Goal: Task Accomplishment & Management: Manage account settings

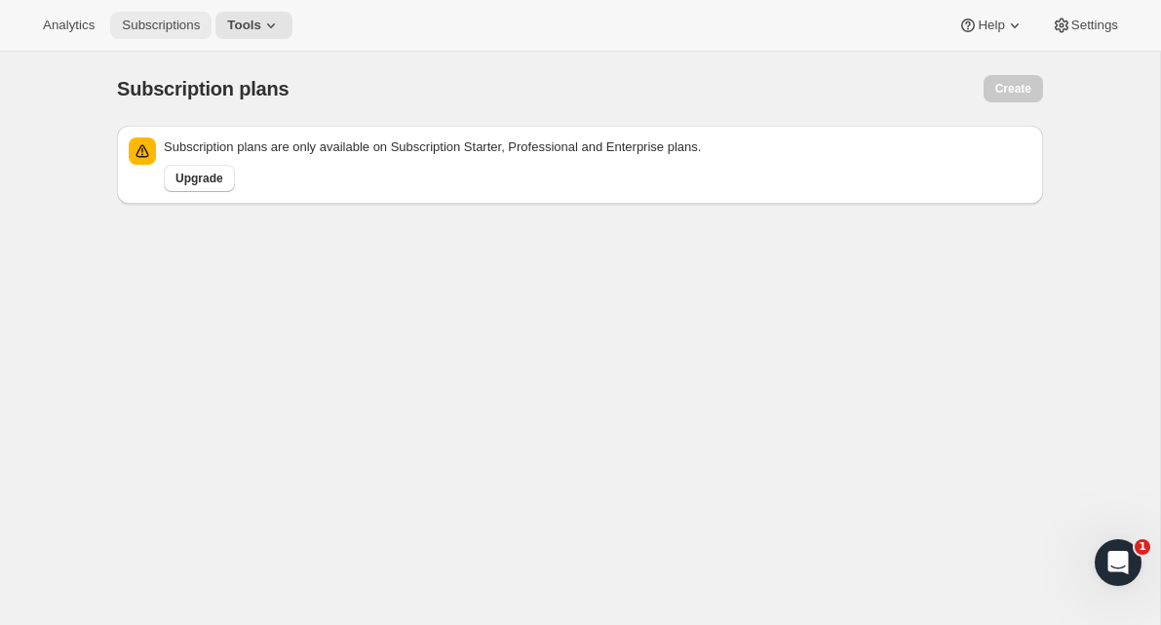
click at [150, 30] on span "Subscriptions" at bounding box center [161, 26] width 78 height 16
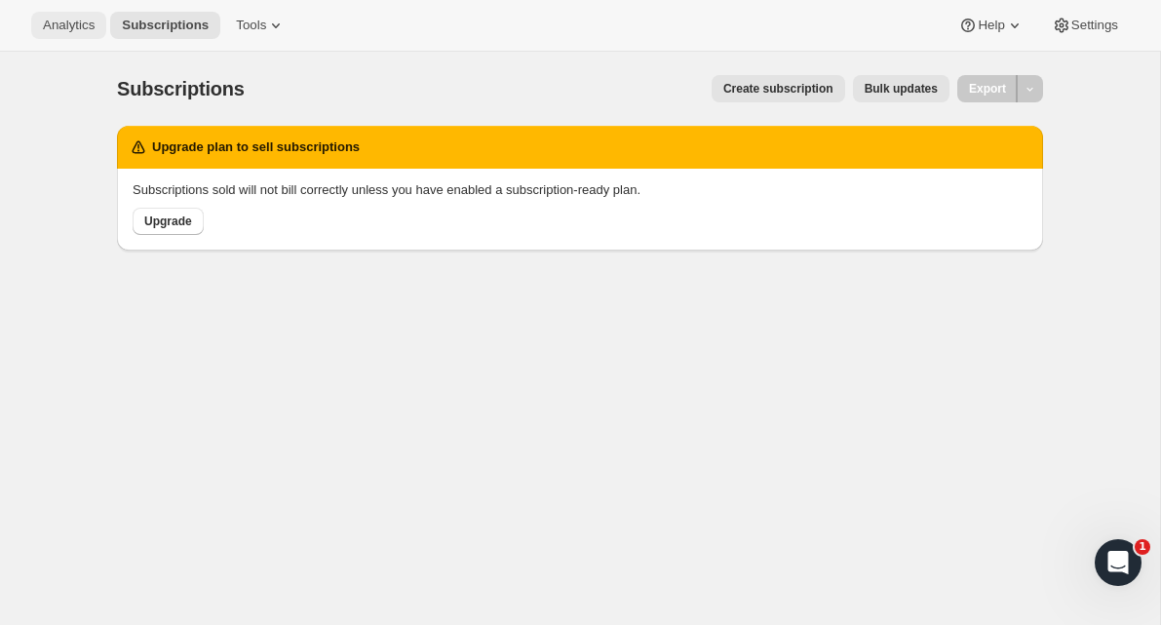
click at [85, 31] on span "Analytics" at bounding box center [69, 26] width 52 height 16
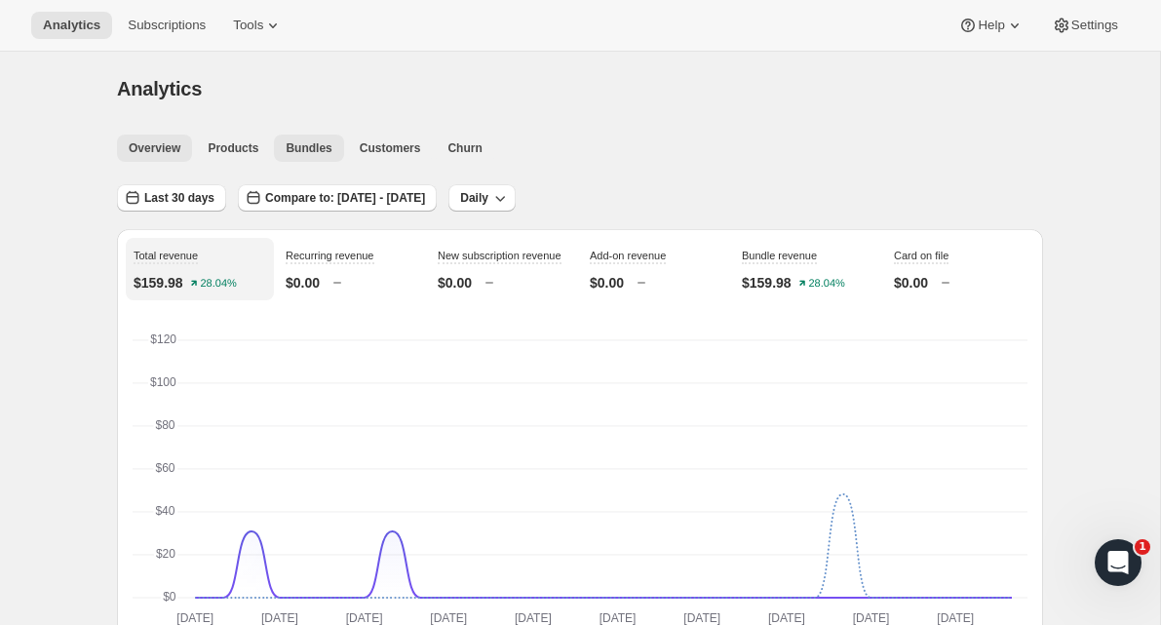
click at [317, 160] on button "Bundles" at bounding box center [308, 148] width 69 height 27
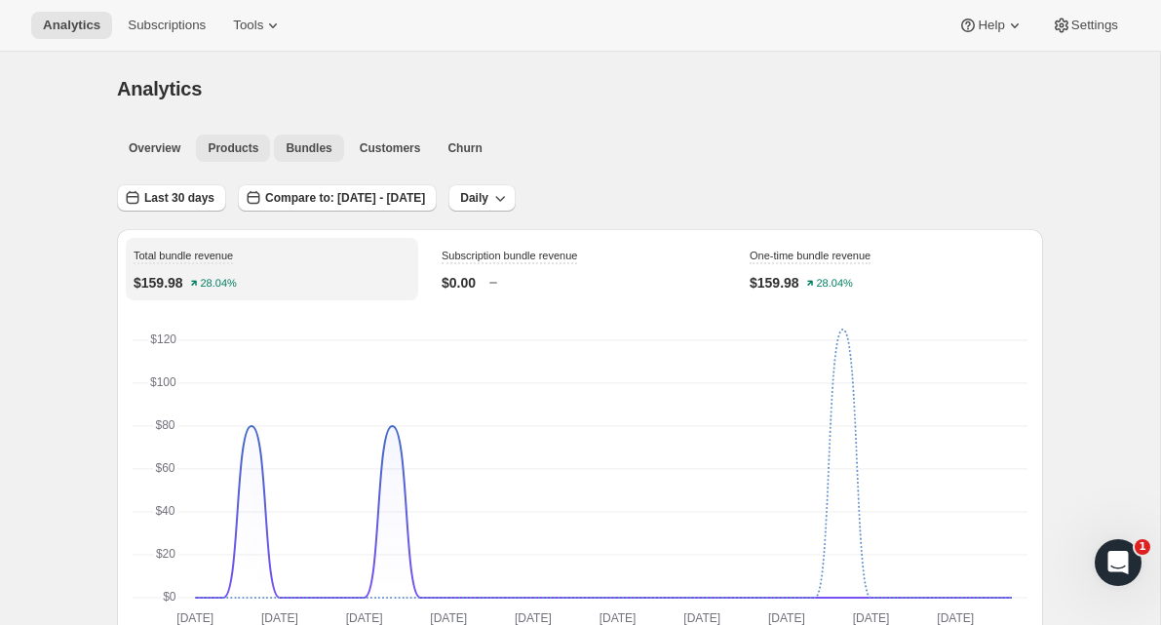
click at [249, 155] on span "Products" at bounding box center [233, 148] width 51 height 16
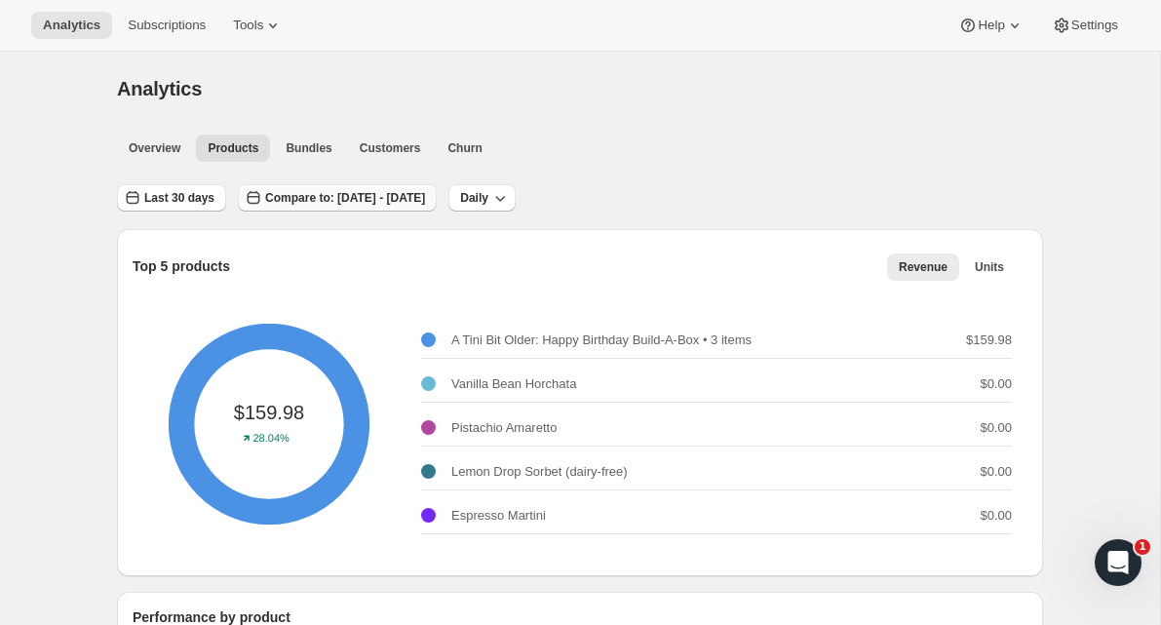
click at [425, 194] on span "Compare to: [DATE] - [DATE]" at bounding box center [345, 198] width 160 height 16
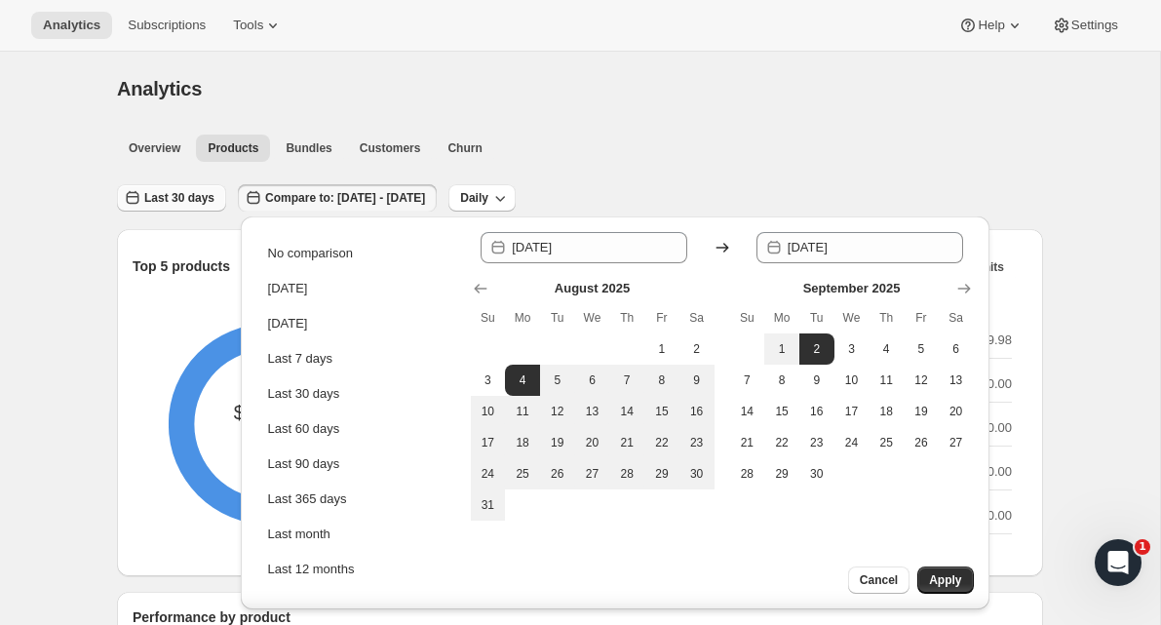
click at [220, 209] on button "Last 30 days" at bounding box center [171, 197] width 109 height 27
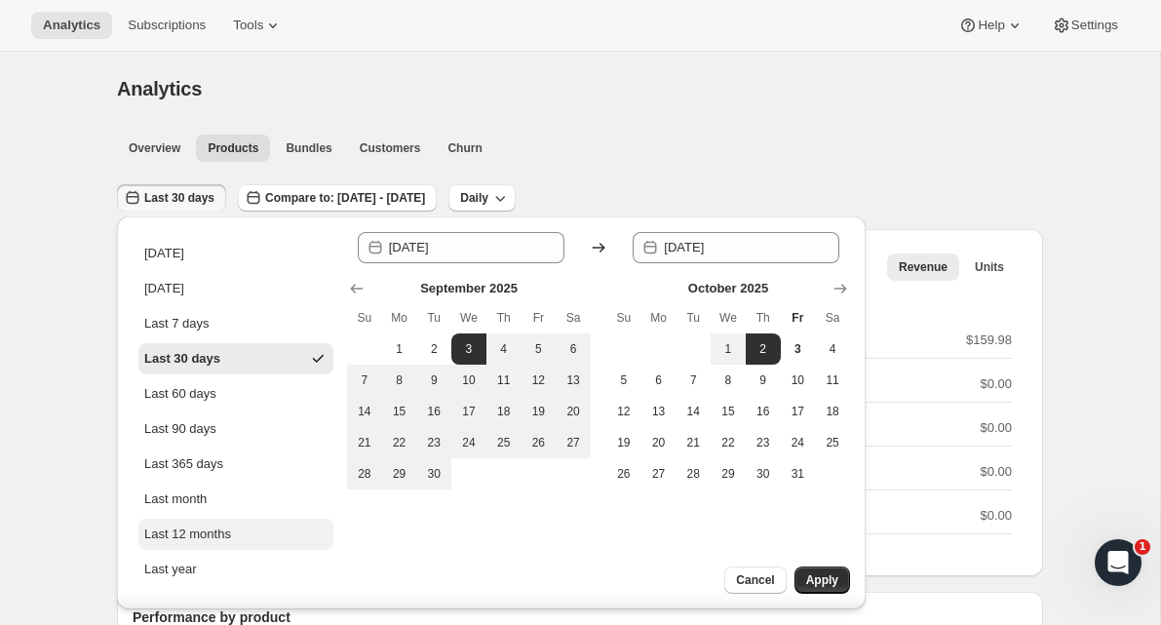
click at [224, 539] on div "Last 12 months" at bounding box center [187, 534] width 87 height 19
type input "[DATE]"
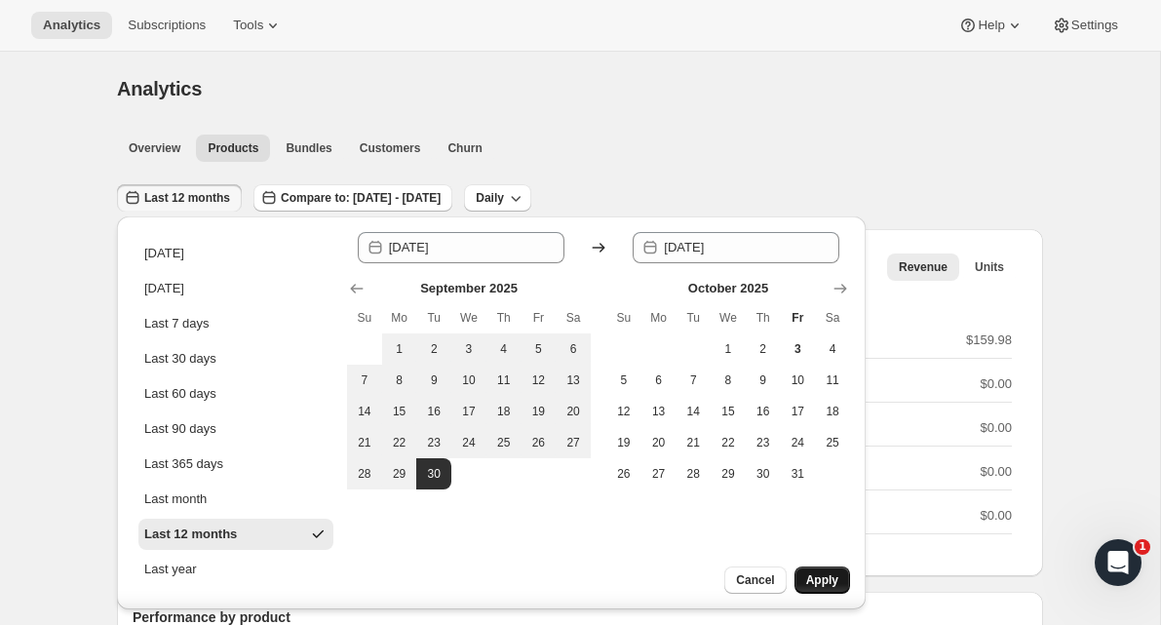
click at [823, 591] on button "Apply" at bounding box center [823, 579] width 56 height 27
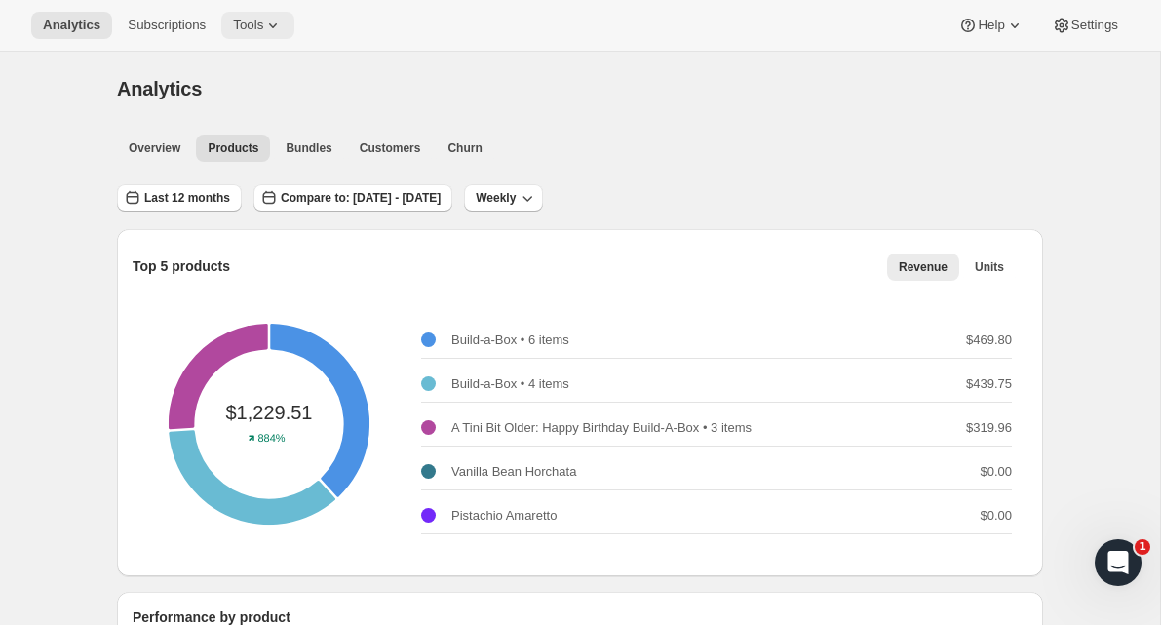
click at [277, 33] on icon at bounding box center [272, 25] width 19 height 19
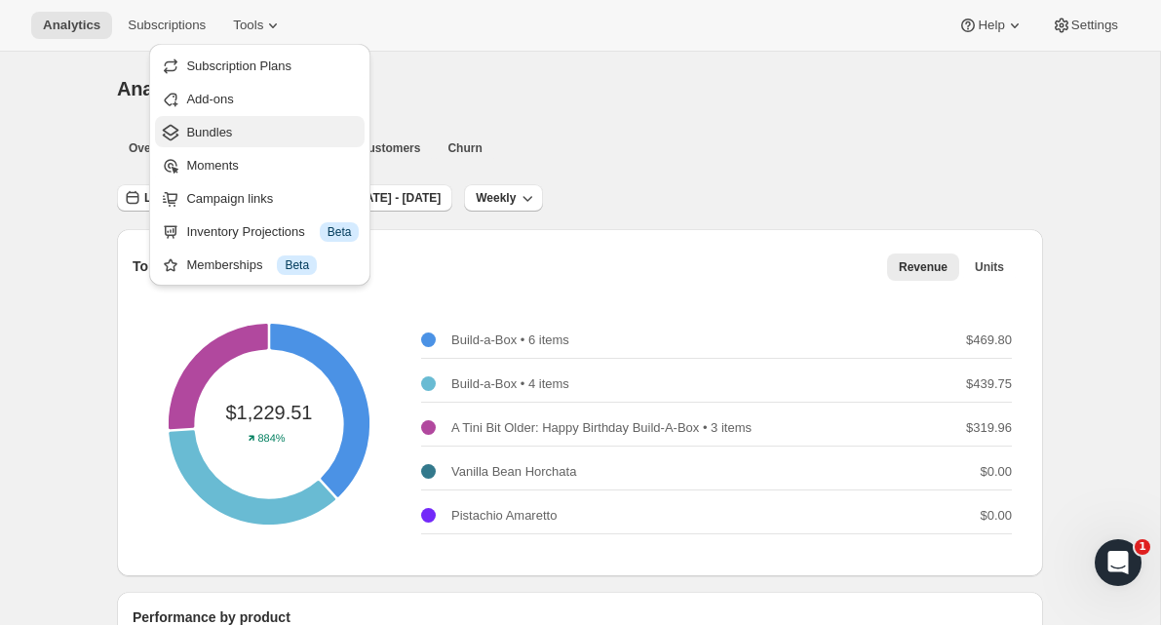
click at [210, 120] on button "Bundles" at bounding box center [260, 131] width 210 height 31
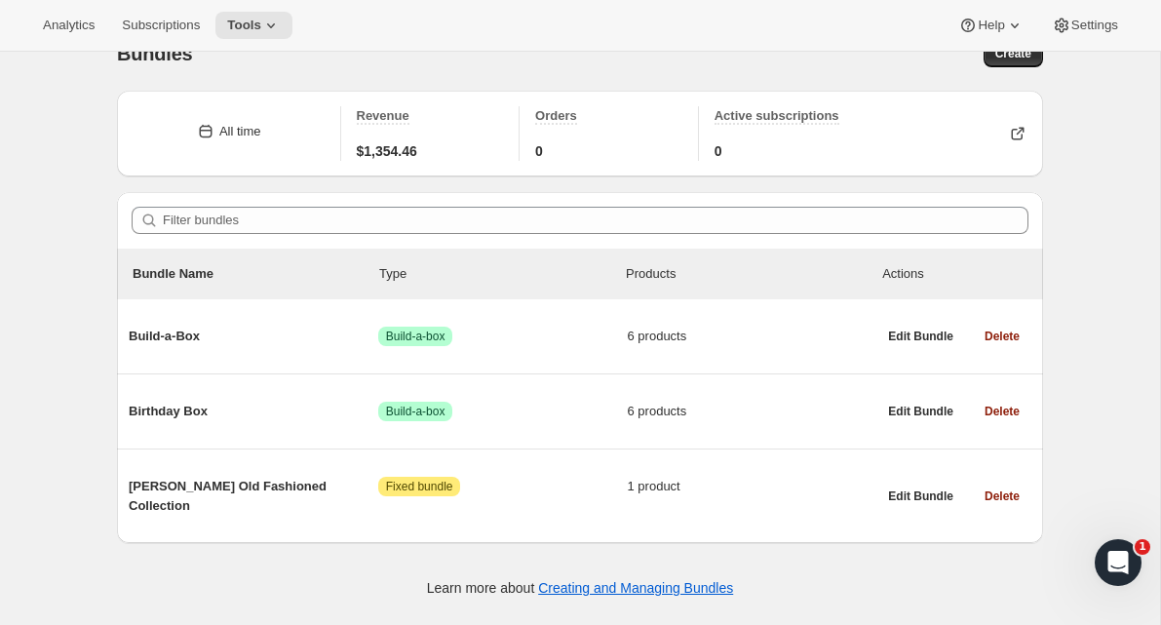
scroll to position [43, 0]
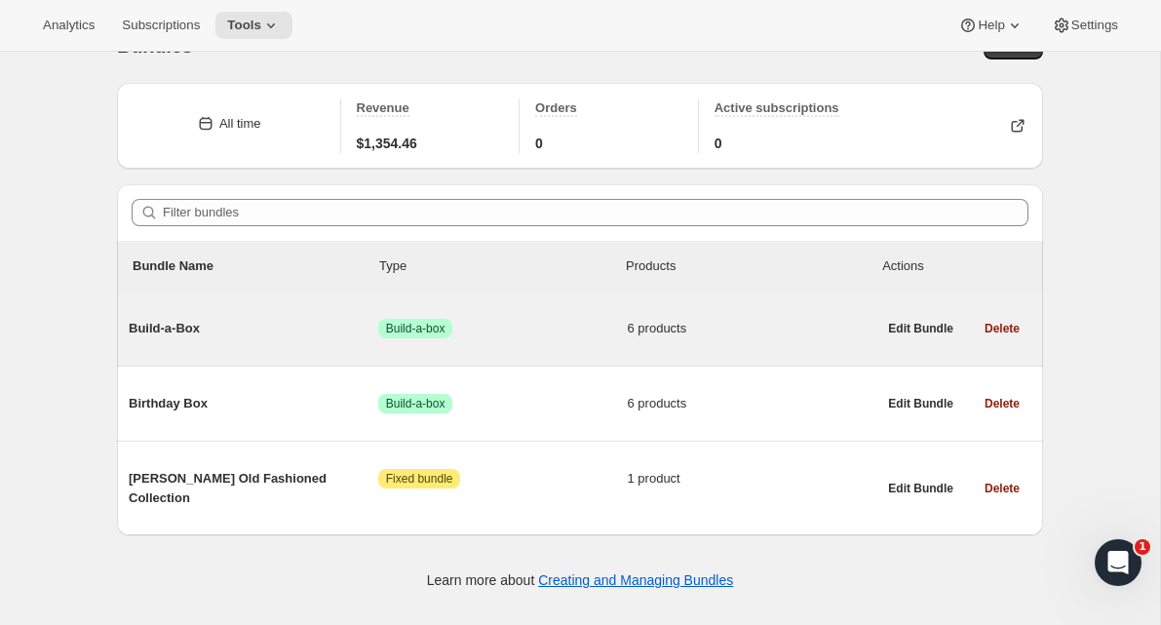
click at [307, 358] on div "Build-a-Box Success Build-a-box 6 products Edit Bundle Delete" at bounding box center [580, 328] width 926 height 74
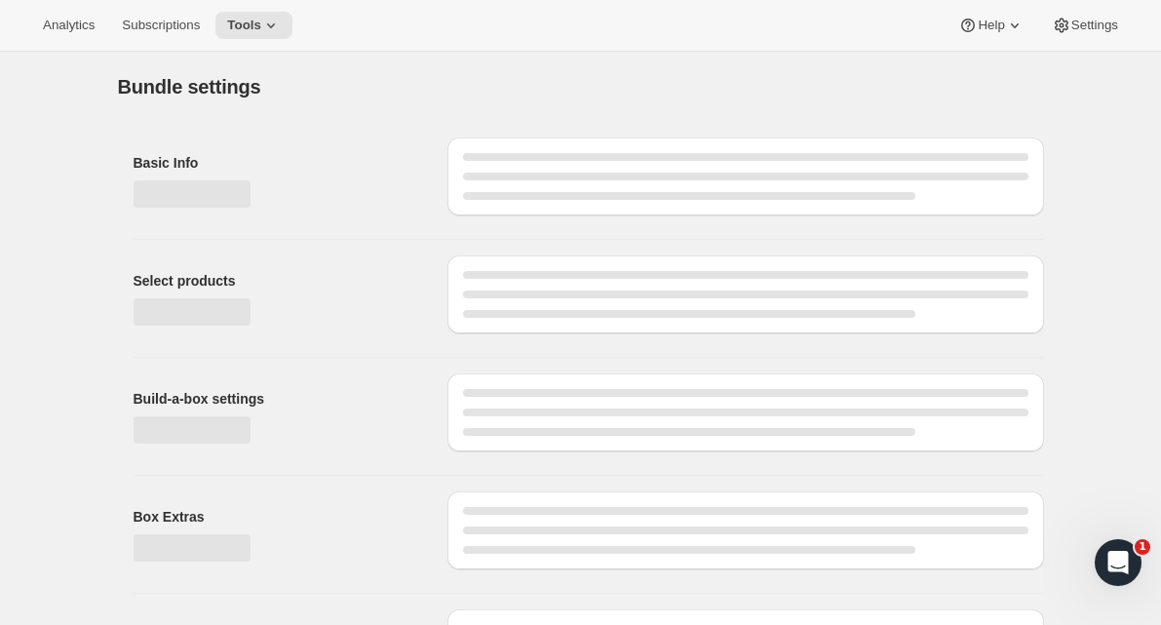
type input "Build-a-Box"
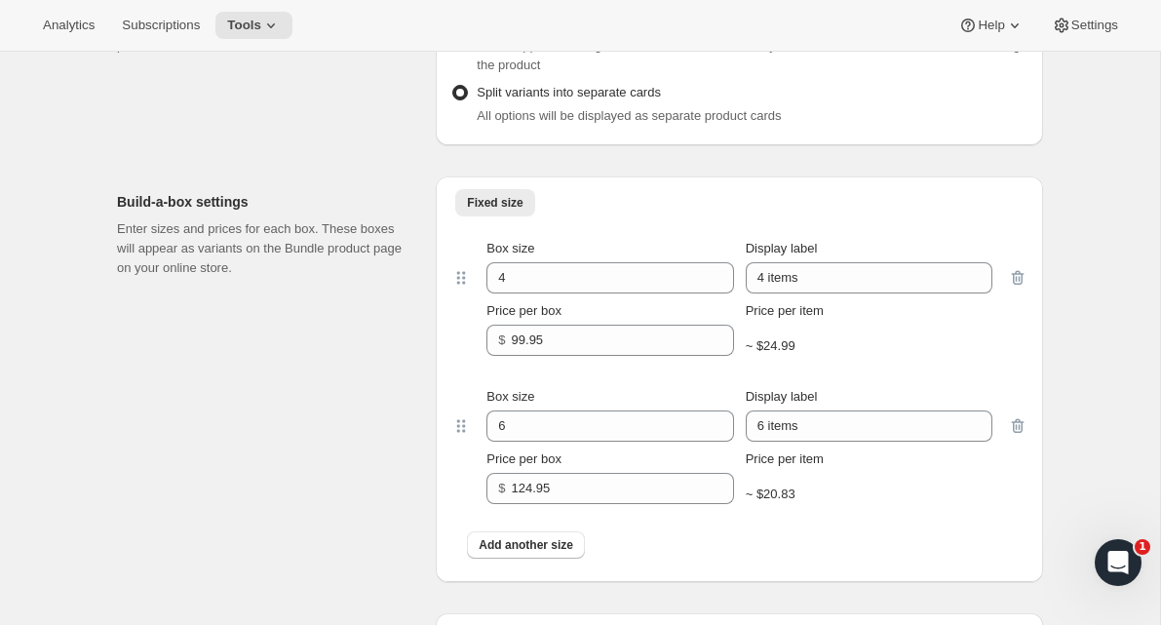
scroll to position [1139, 0]
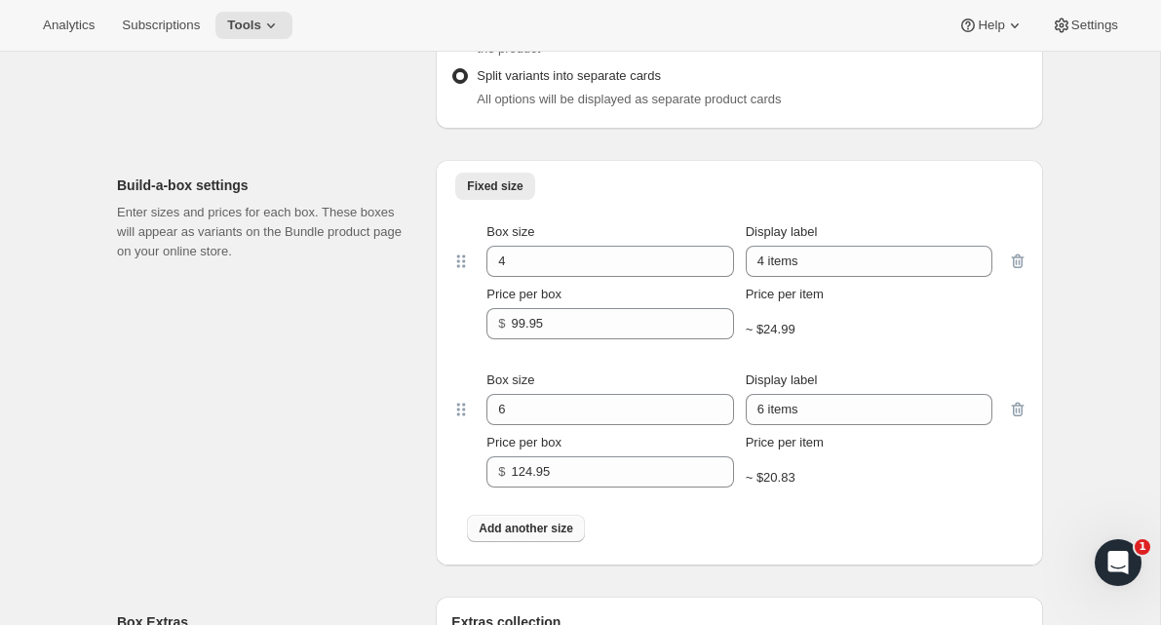
click at [509, 519] on button "Add another size" at bounding box center [526, 528] width 118 height 27
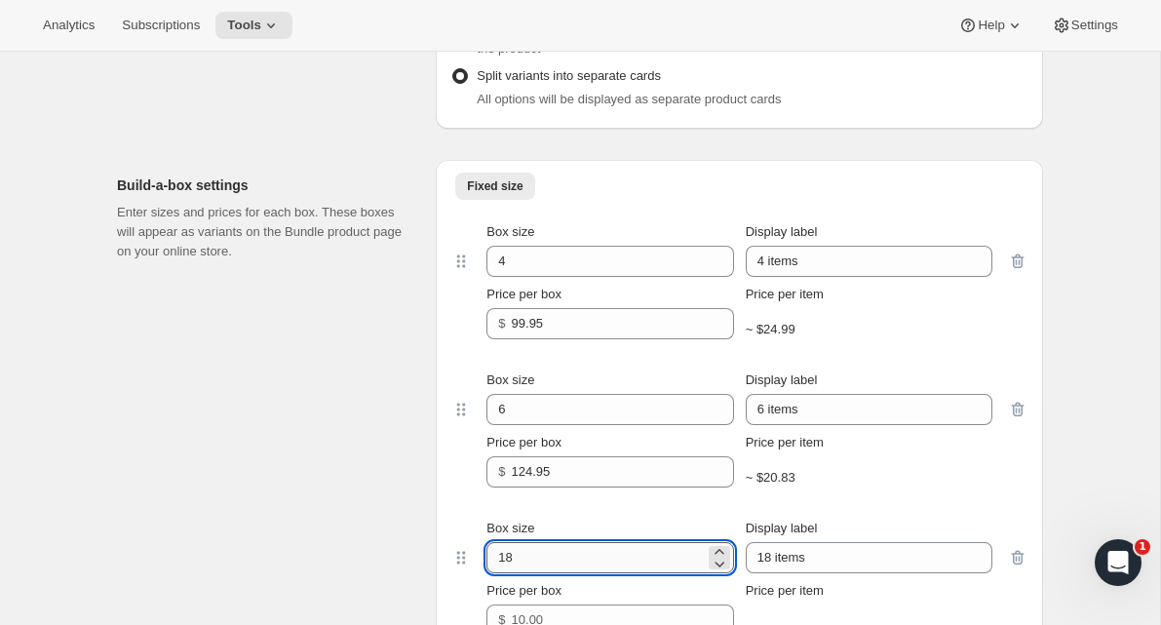
click at [525, 556] on input "18" at bounding box center [594, 557] width 217 height 31
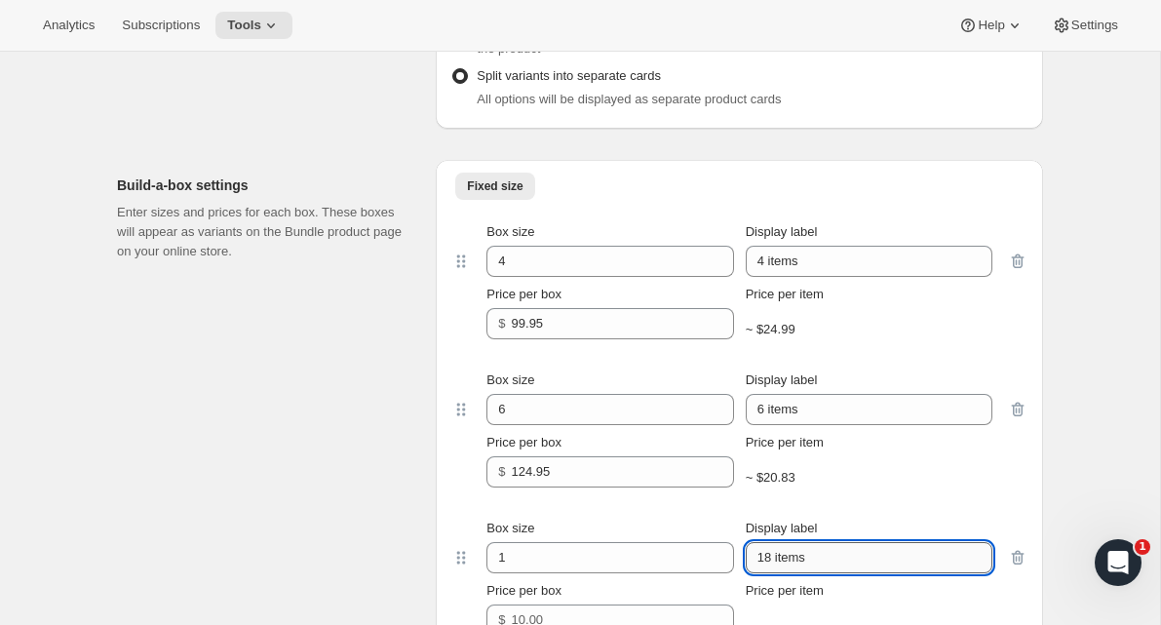
click at [800, 557] on input "18 items" at bounding box center [869, 557] width 247 height 31
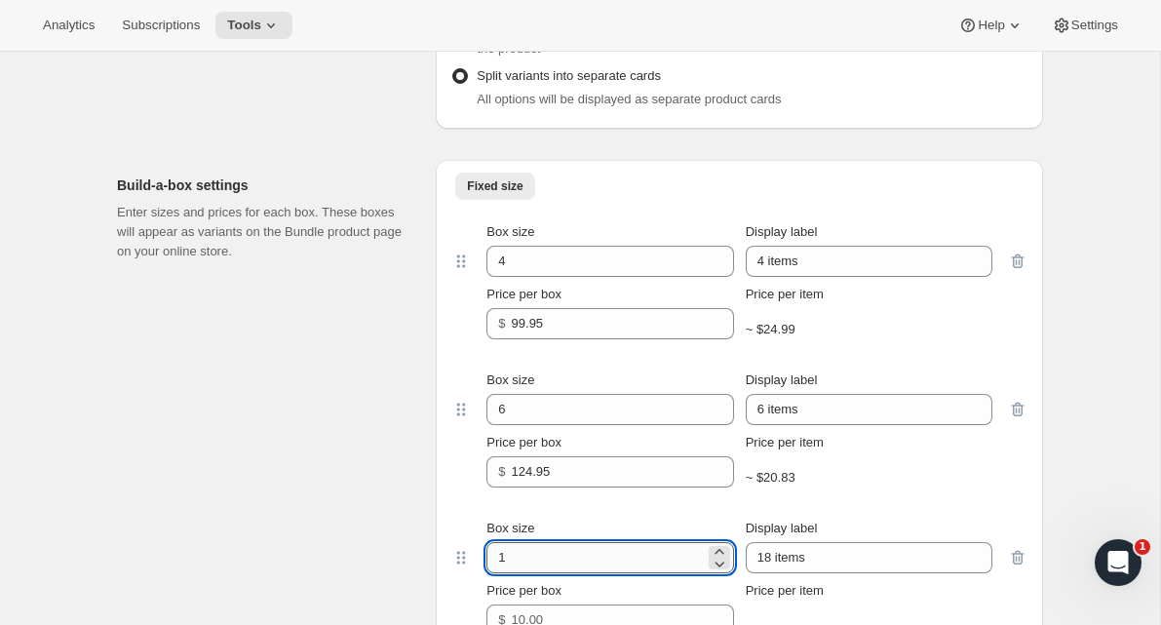
click at [664, 563] on input "1" at bounding box center [594, 557] width 217 height 31
click at [724, 554] on icon at bounding box center [719, 563] width 19 height 19
click at [723, 549] on icon at bounding box center [719, 551] width 19 height 19
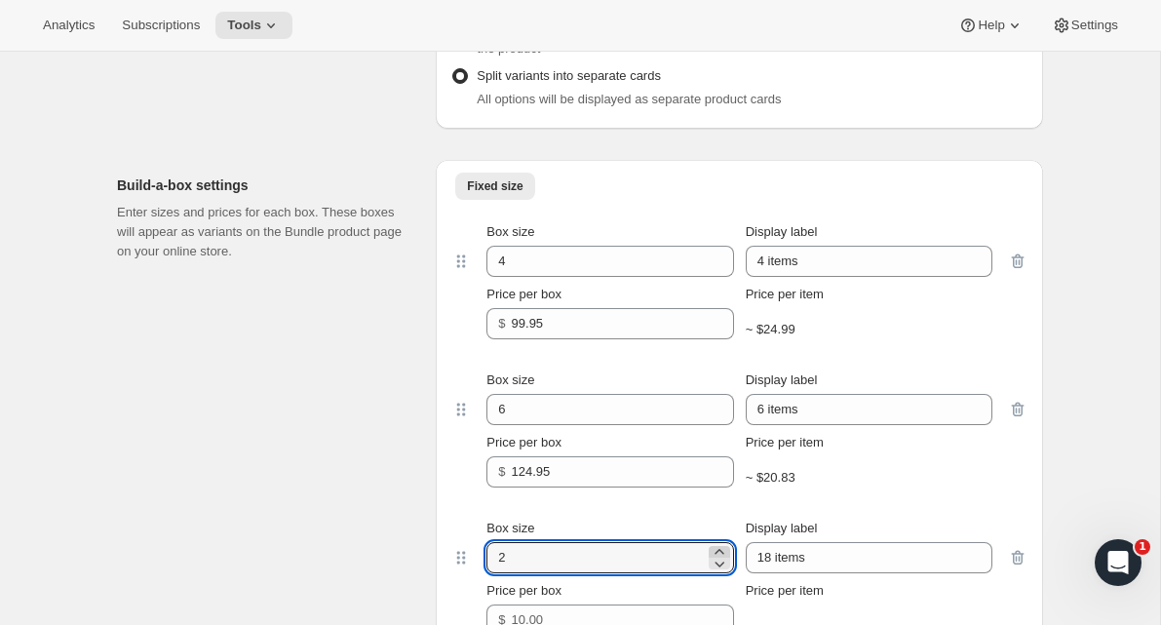
type input "3"
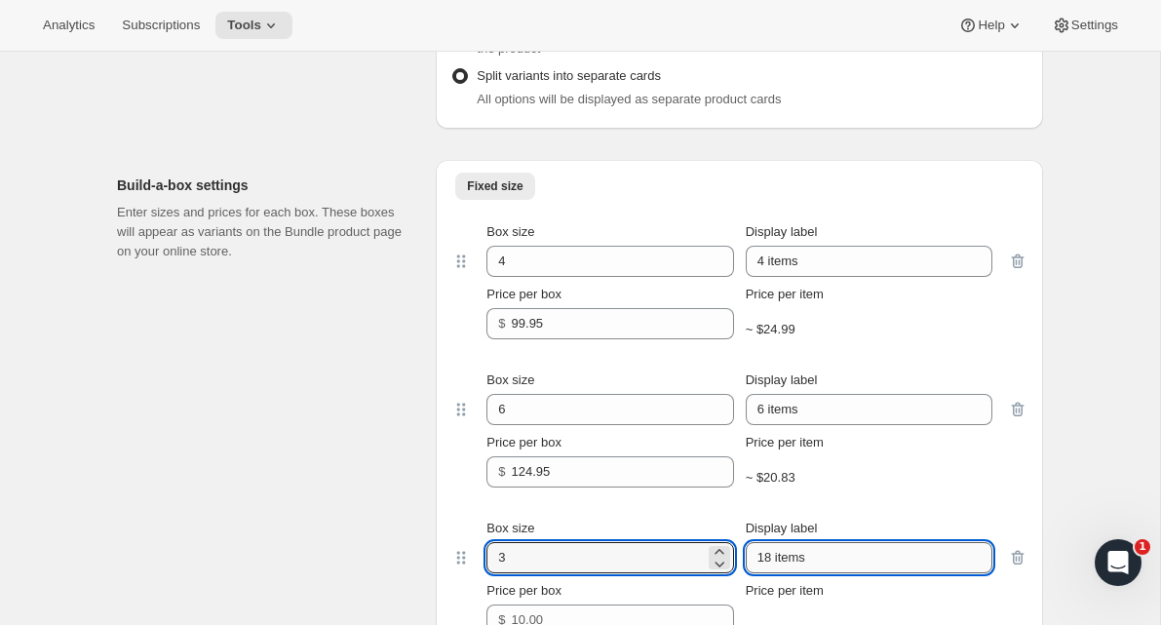
click at [834, 550] on input "18 items" at bounding box center [869, 557] width 247 height 31
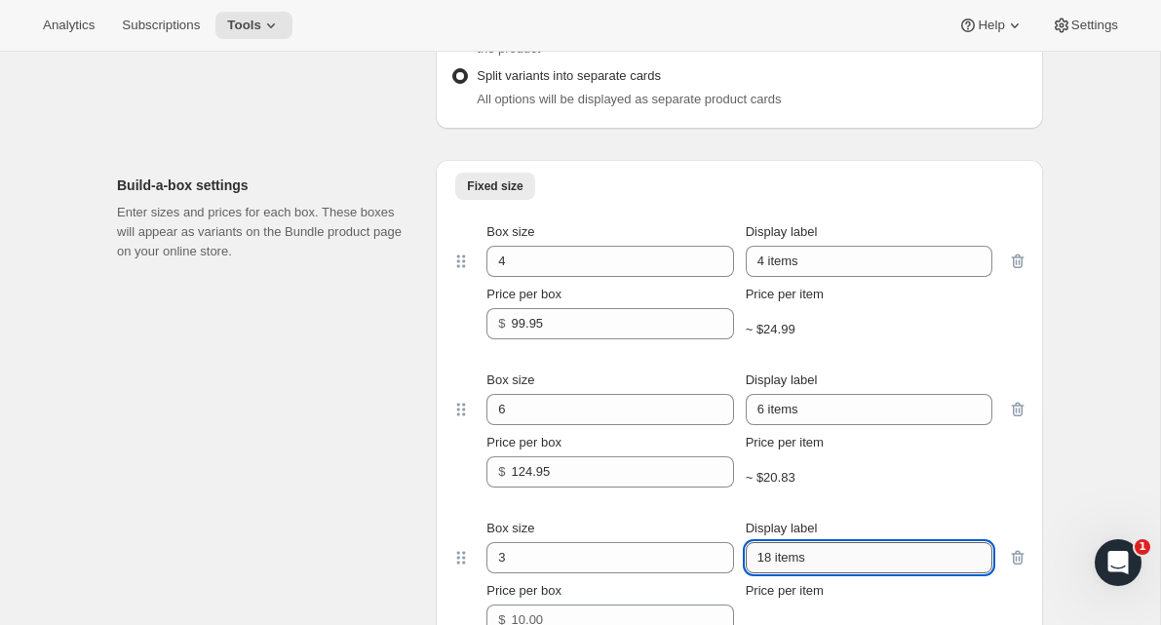
click at [915, 563] on input "18 items" at bounding box center [869, 557] width 247 height 31
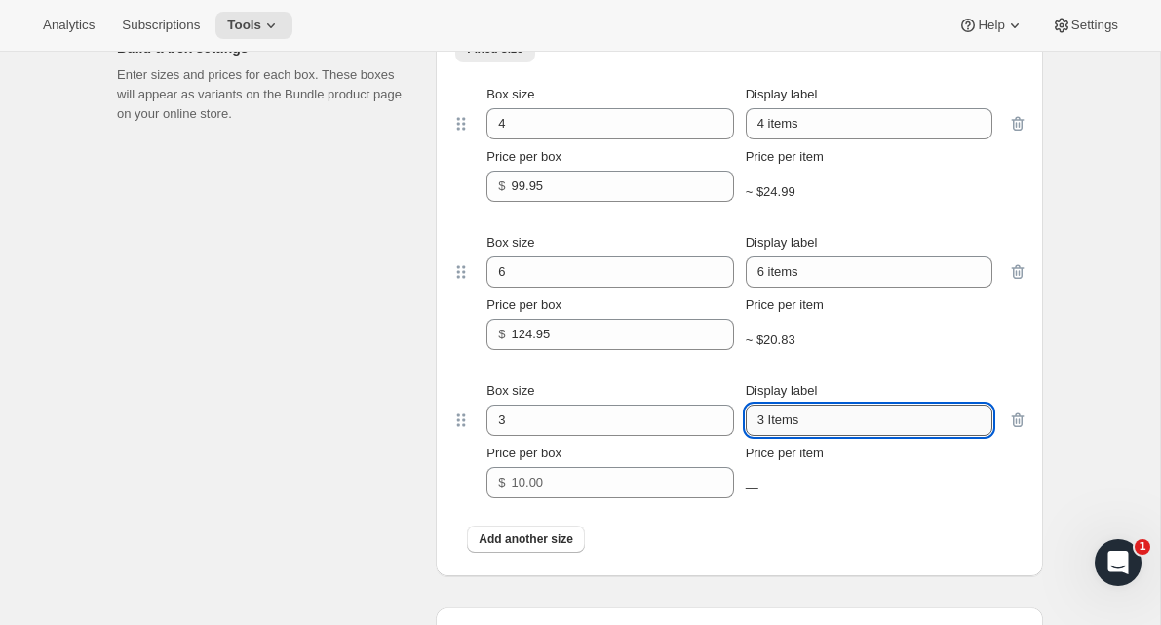
scroll to position [1296, 0]
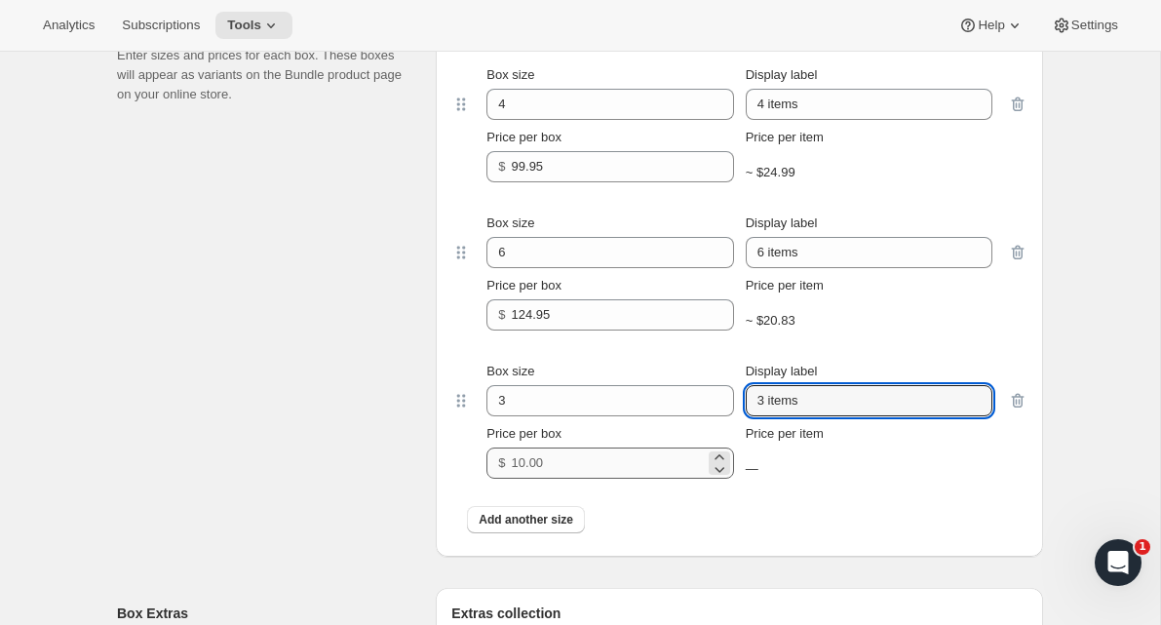
type input "3 items"
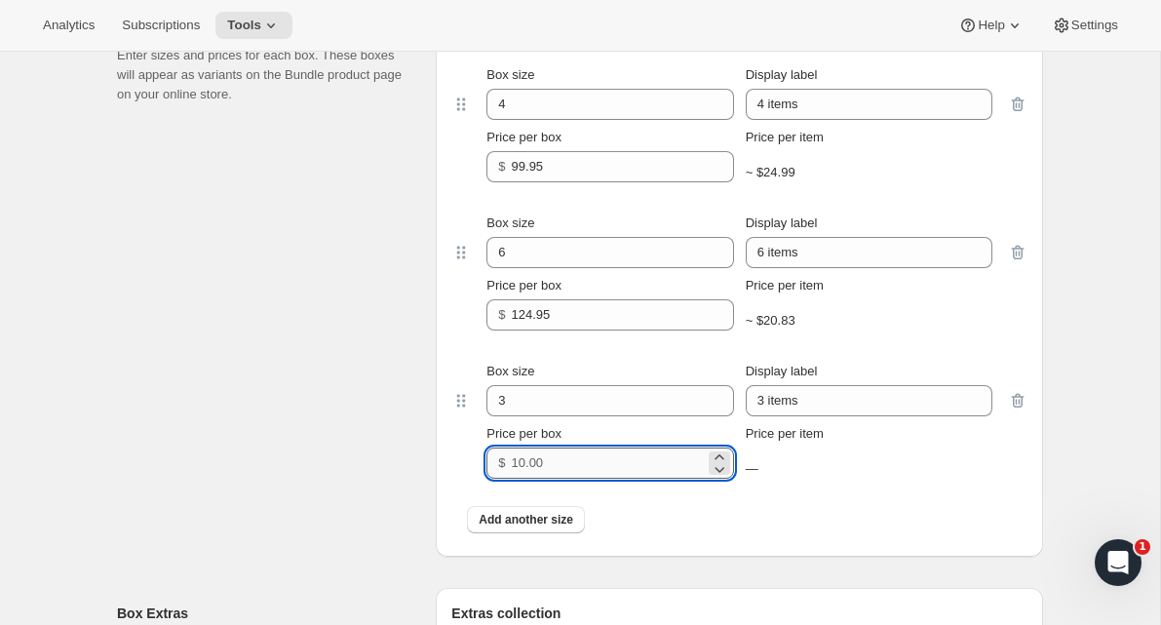
click at [632, 462] on input "Price per box" at bounding box center [608, 462] width 193 height 31
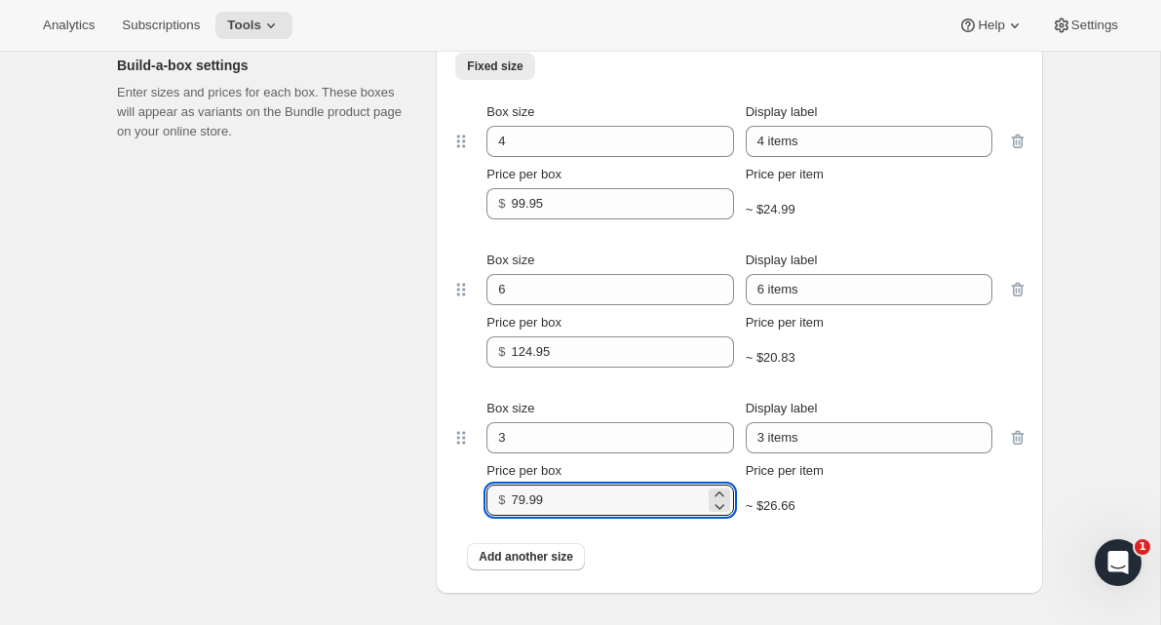
scroll to position [1269, 0]
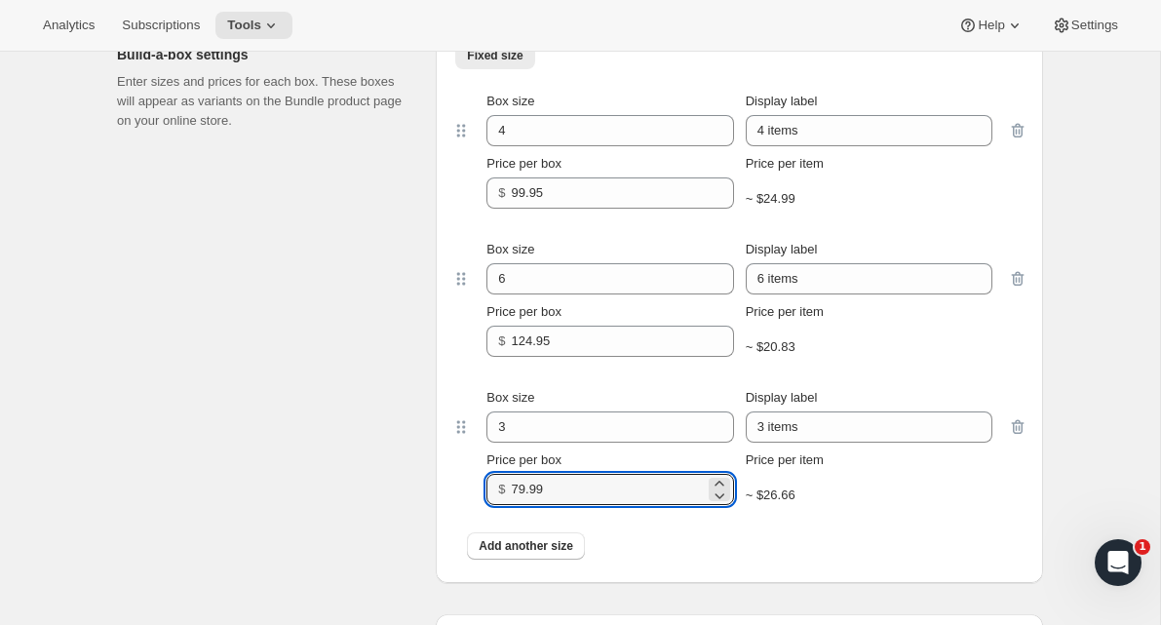
type input "79.99"
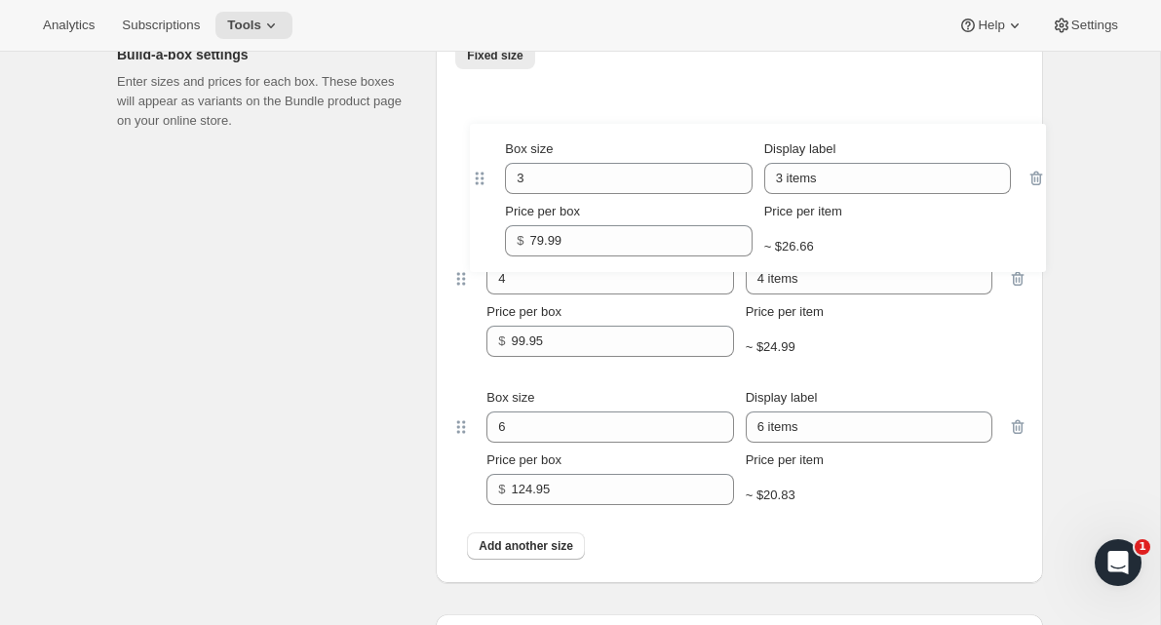
drag, startPoint x: 457, startPoint y: 424, endPoint x: 476, endPoint y: 163, distance: 261.9
click at [476, 163] on div "Box size 4 Display label 4 items Price per box $ 99.95 Price per item ~ $24.99 …" at bounding box center [739, 323] width 576 height 495
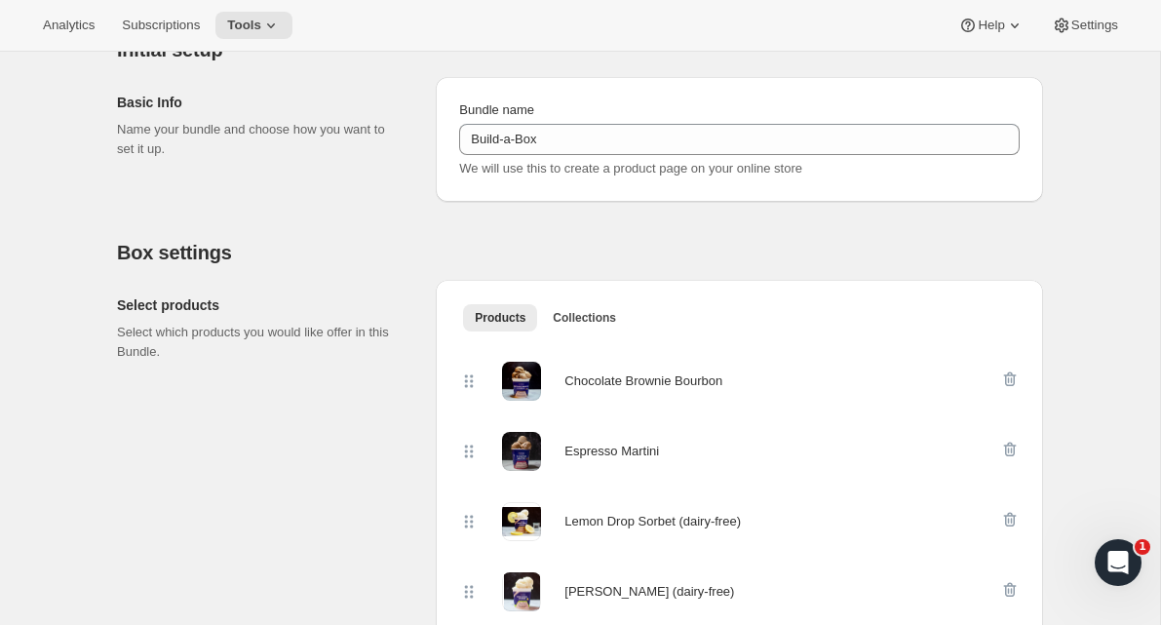
scroll to position [0, 0]
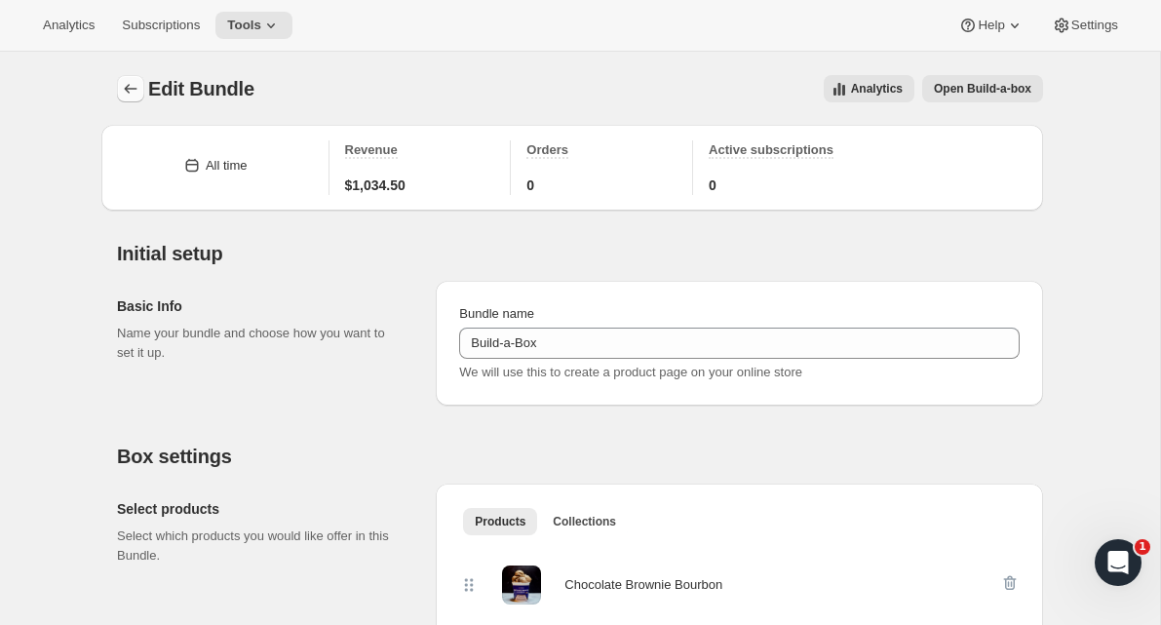
click at [123, 97] on icon "Bundles" at bounding box center [130, 88] width 19 height 19
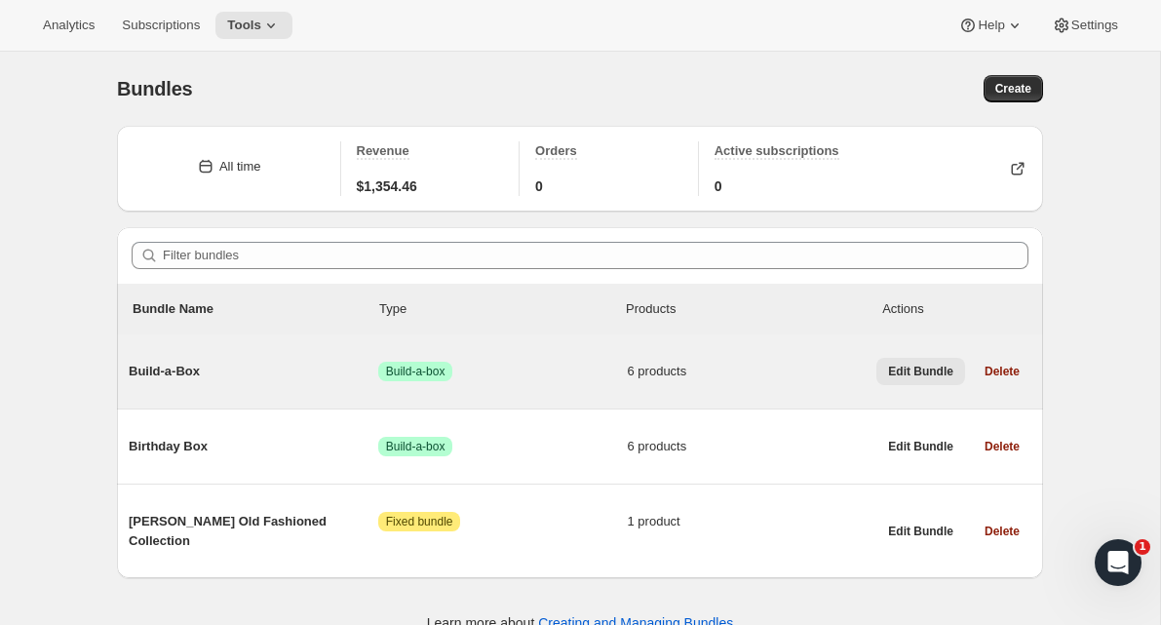
click at [901, 377] on span "Edit Bundle" at bounding box center [920, 372] width 65 height 16
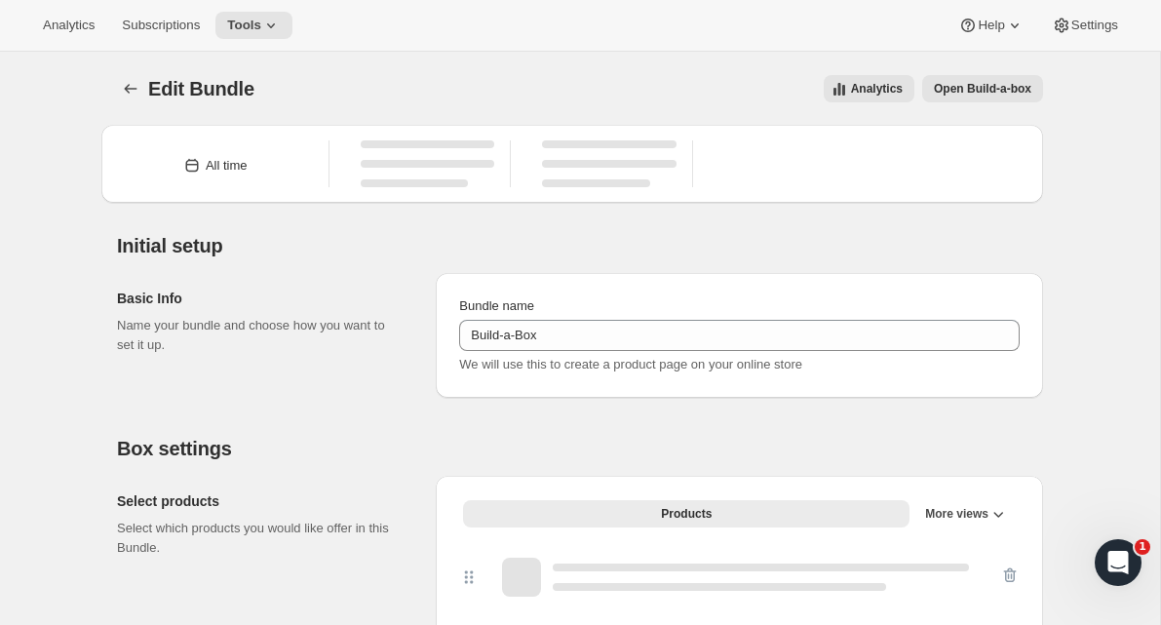
type input "Build-a-Box"
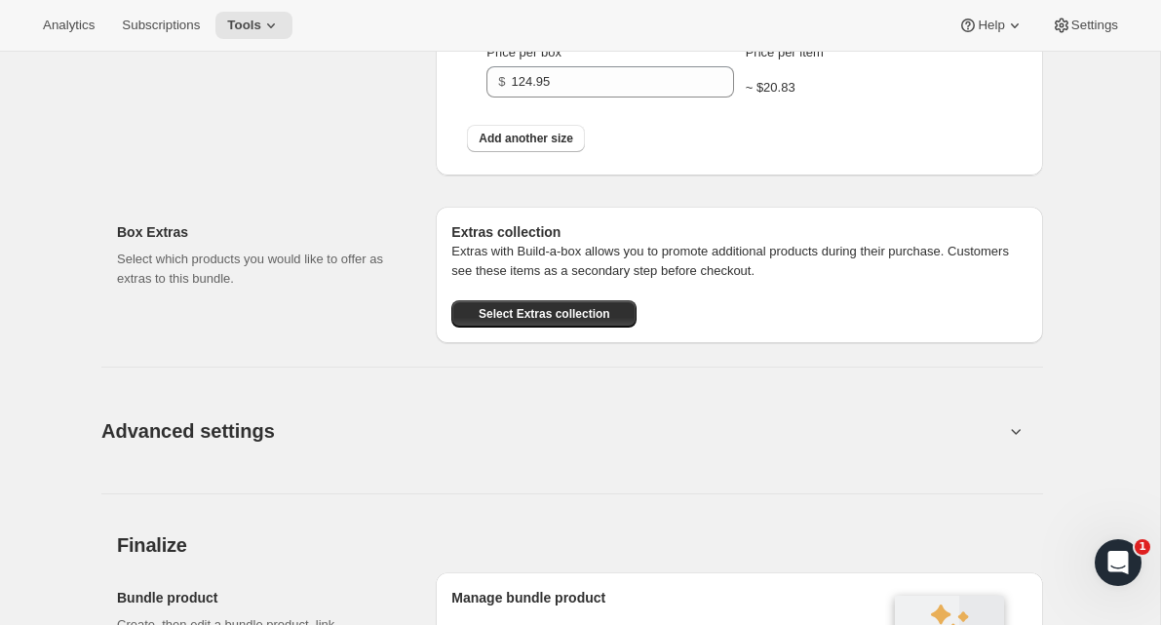
scroll to position [1626, 0]
